Goal: Task Accomplishment & Management: Manage account settings

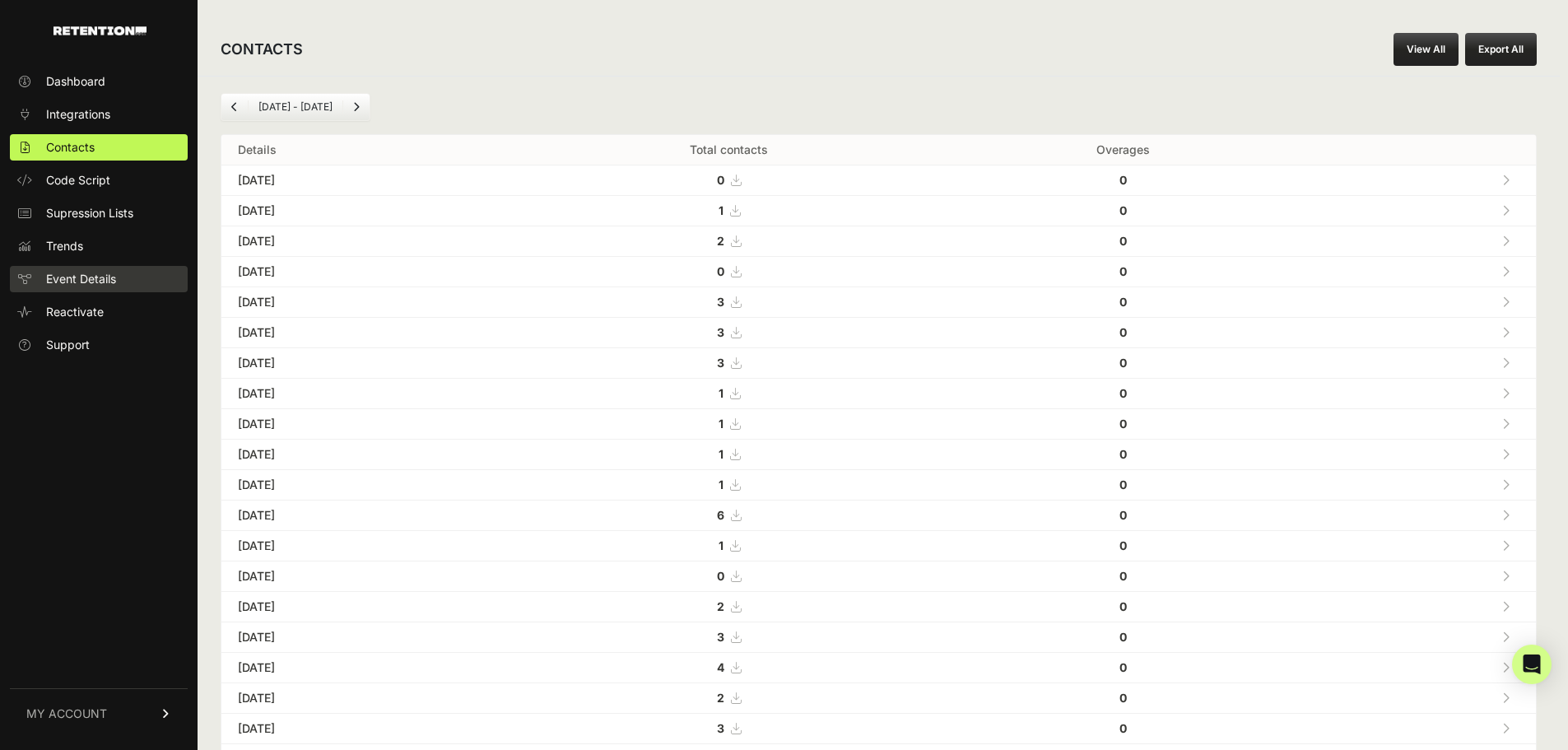
click at [89, 276] on span "Event Details" at bounding box center [81, 278] width 70 height 16
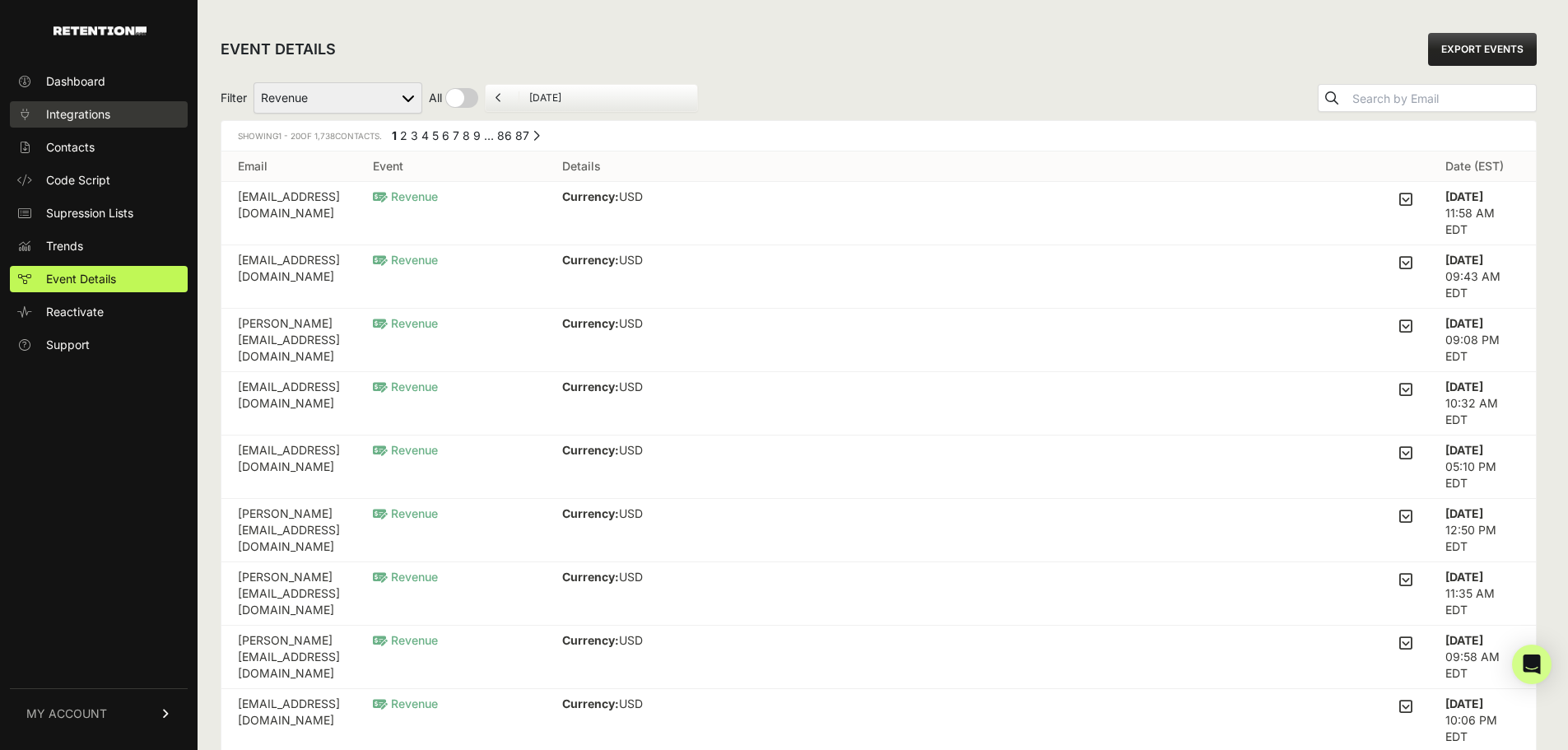
click at [126, 116] on link "Integrations" at bounding box center [98, 114] width 178 height 26
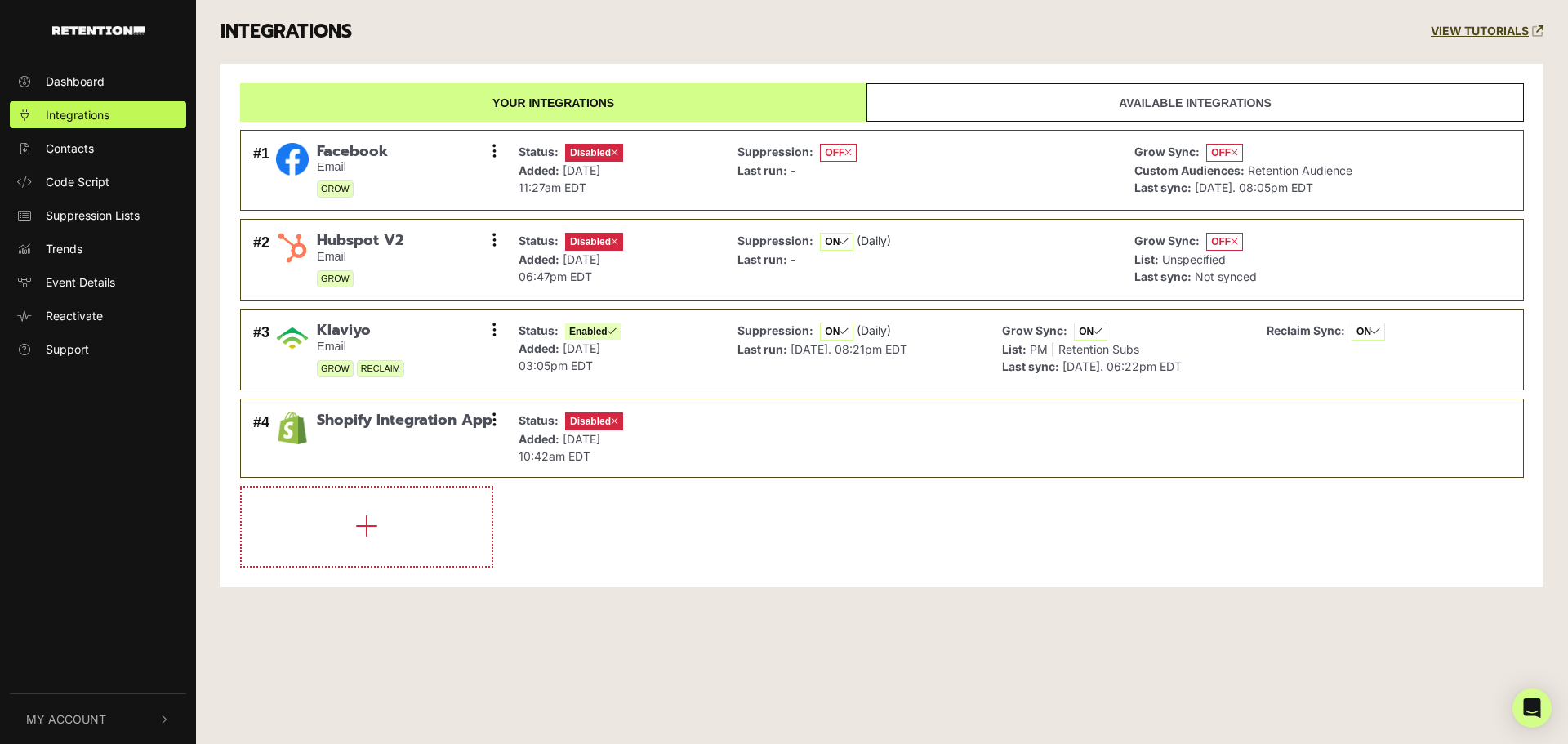
click at [1088, 94] on link "Available integrations" at bounding box center [1195, 102] width 658 height 38
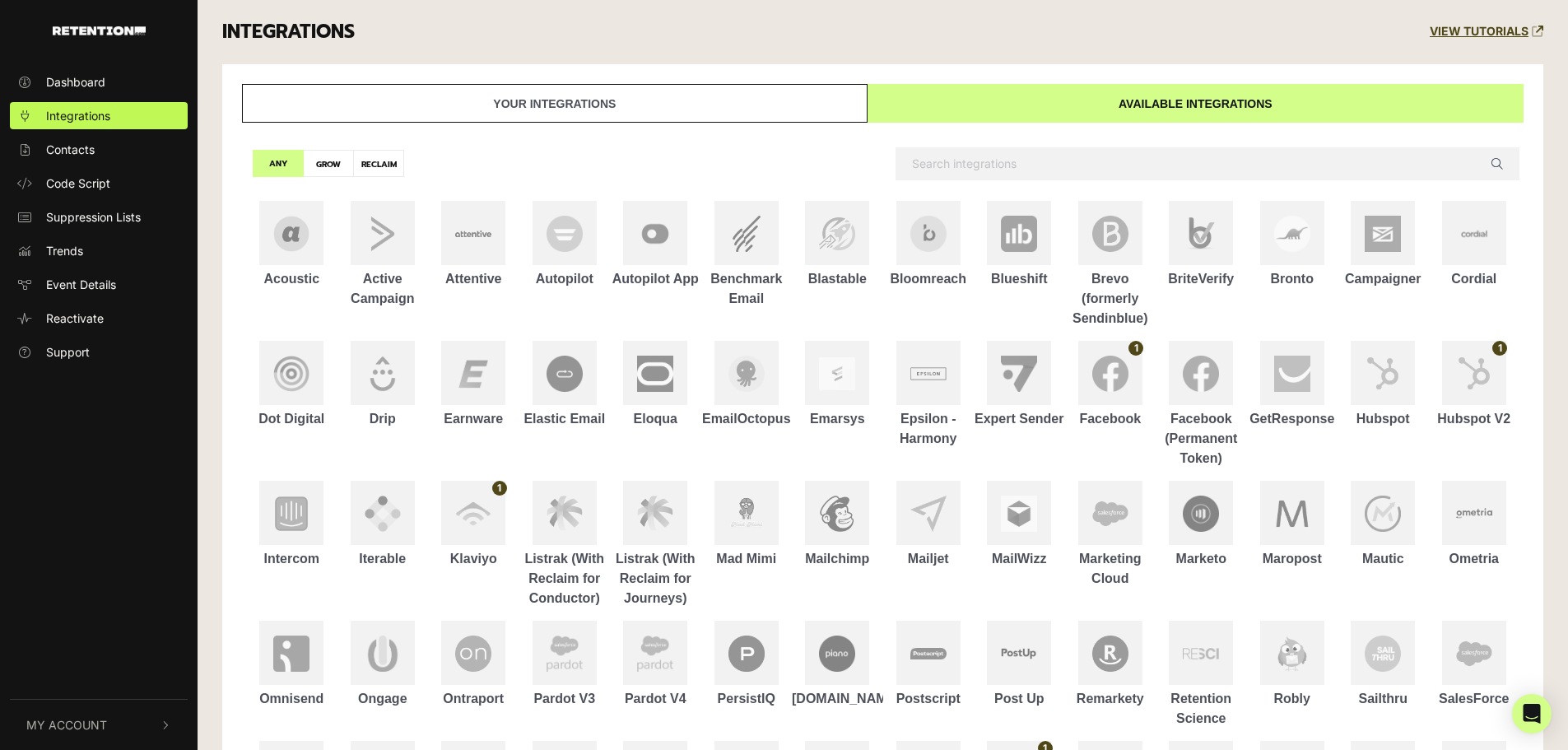
click at [688, 100] on link "Your integrations" at bounding box center [554, 103] width 625 height 39
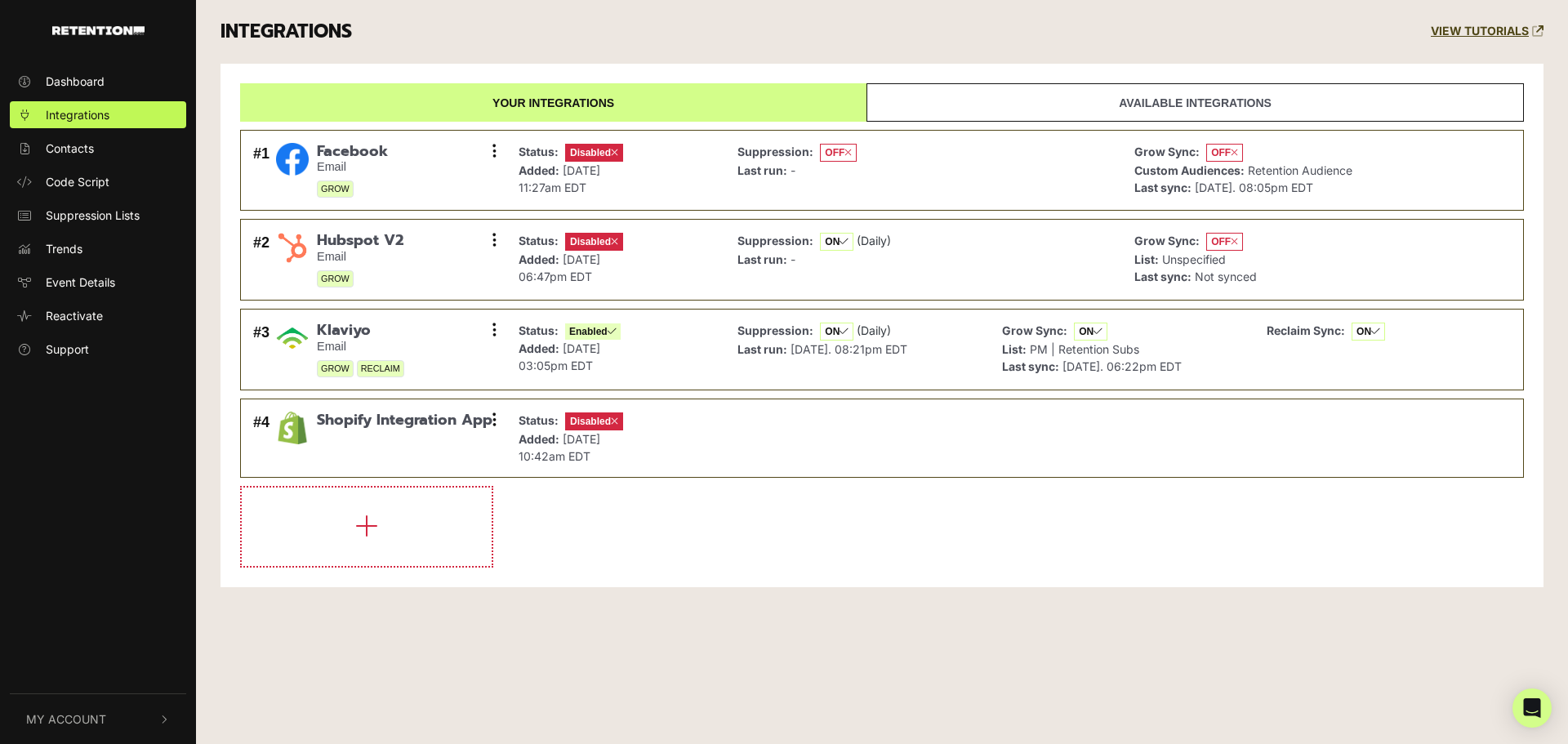
click at [1136, 96] on link "Available integrations" at bounding box center [1195, 102] width 658 height 38
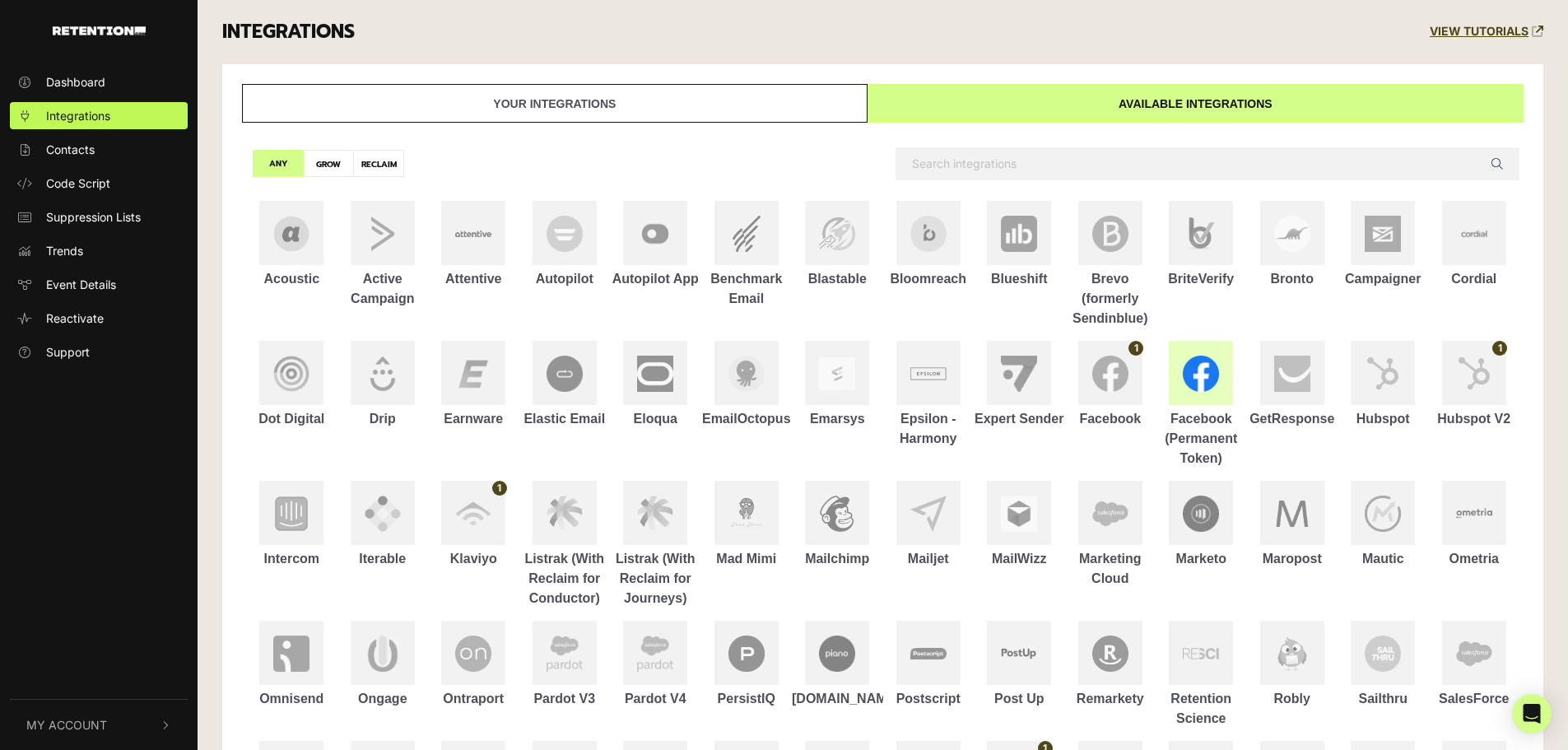
click at [1205, 368] on img at bounding box center [1200, 374] width 36 height 36
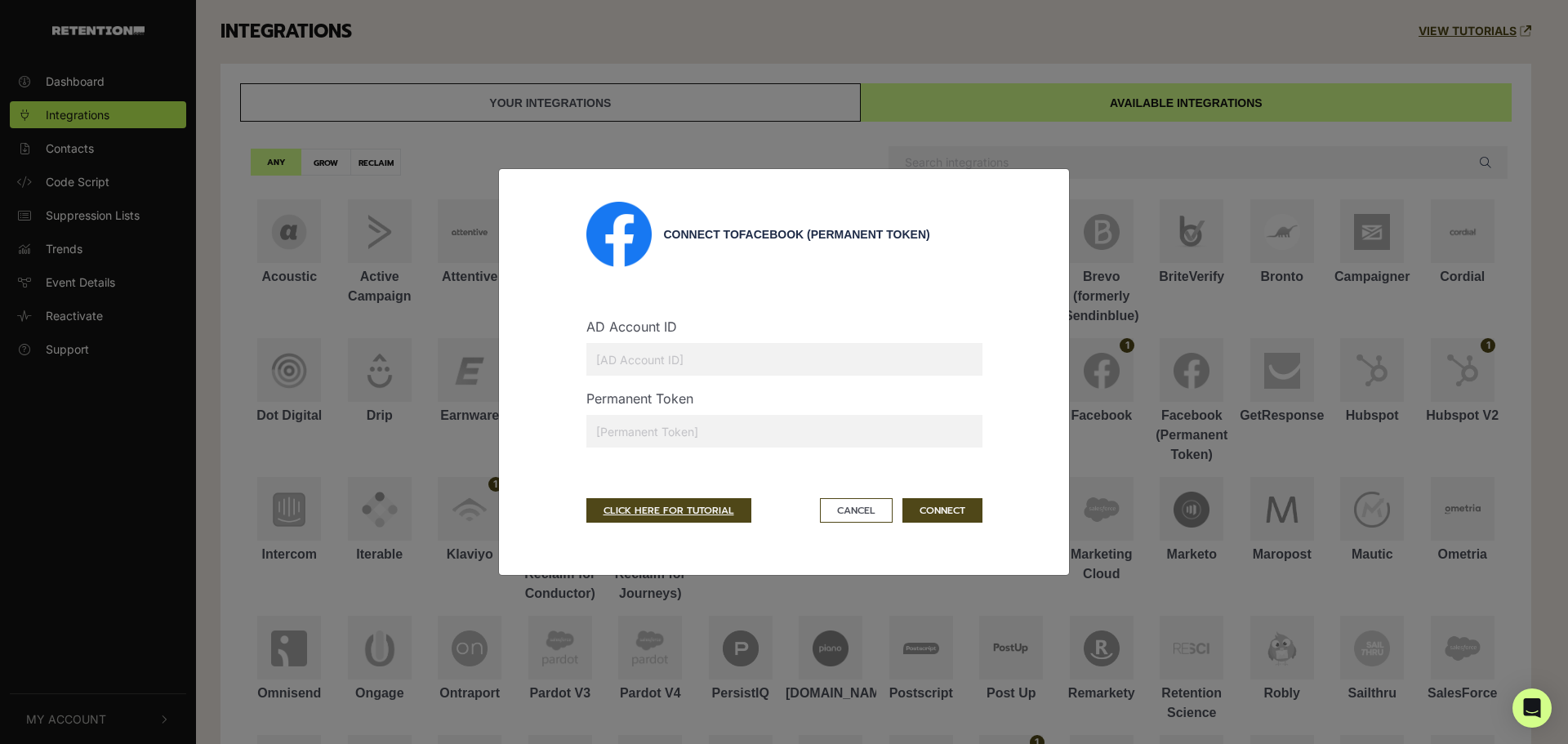
click at [748, 356] on input "text" at bounding box center [784, 359] width 396 height 33
click at [727, 357] on input "text" at bounding box center [784, 359] width 396 height 33
type input "22343992230168269"
click at [709, 425] on input "text" at bounding box center [784, 430] width 396 height 33
drag, startPoint x: 851, startPoint y: 504, endPoint x: 857, endPoint y: 511, distance: 9.2
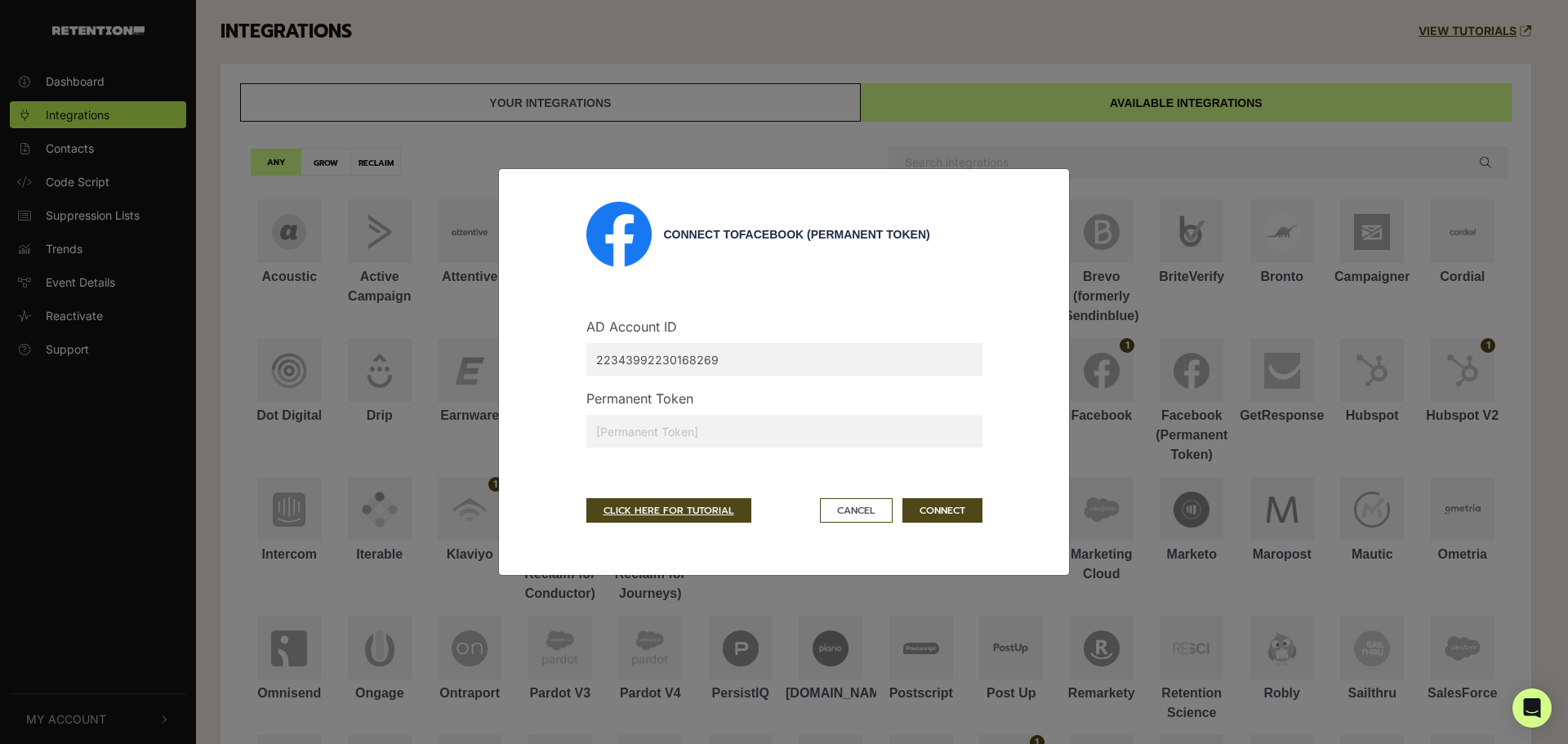
click at [851, 504] on button "Cancel" at bounding box center [856, 510] width 73 height 24
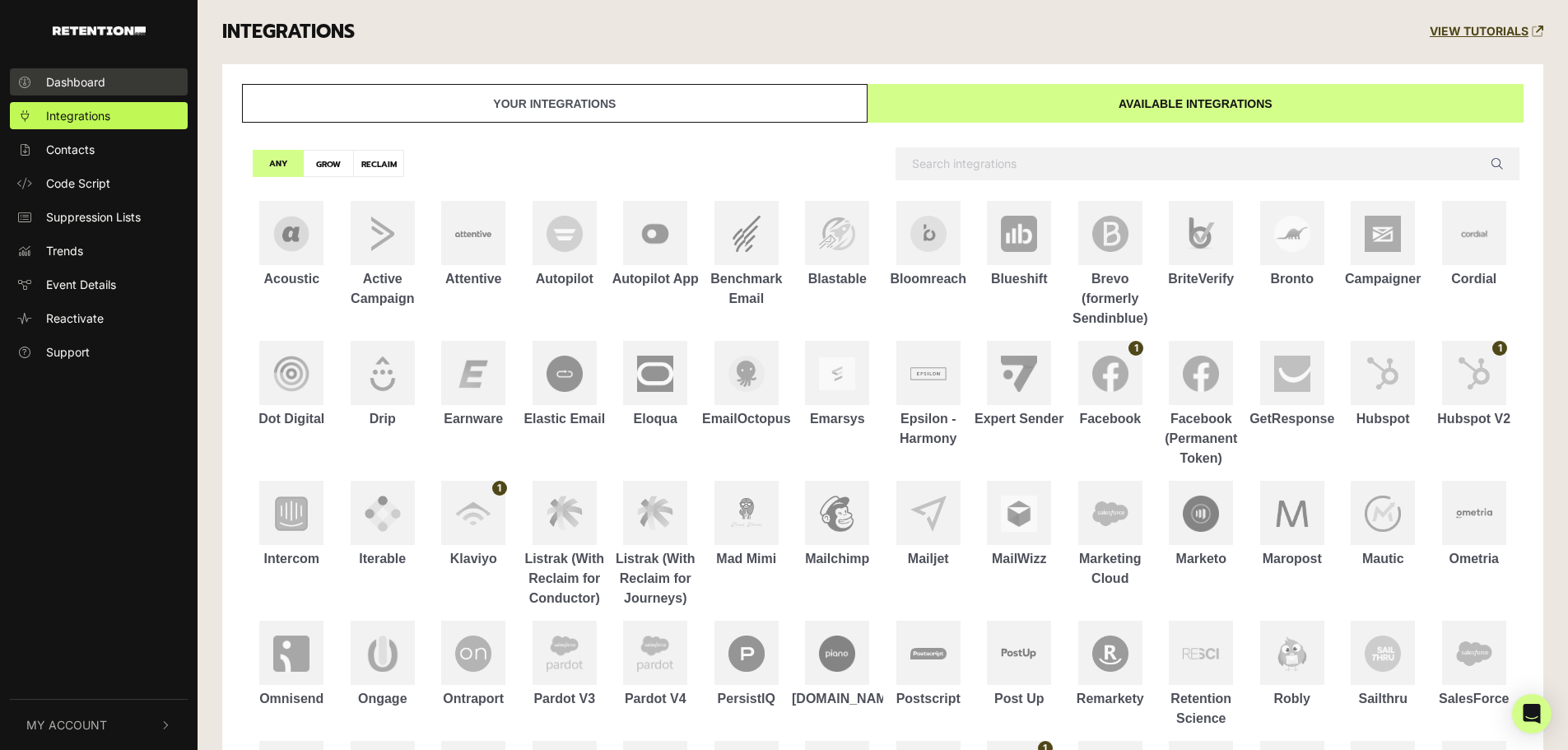
click at [123, 79] on link "Dashboard" at bounding box center [98, 81] width 178 height 27
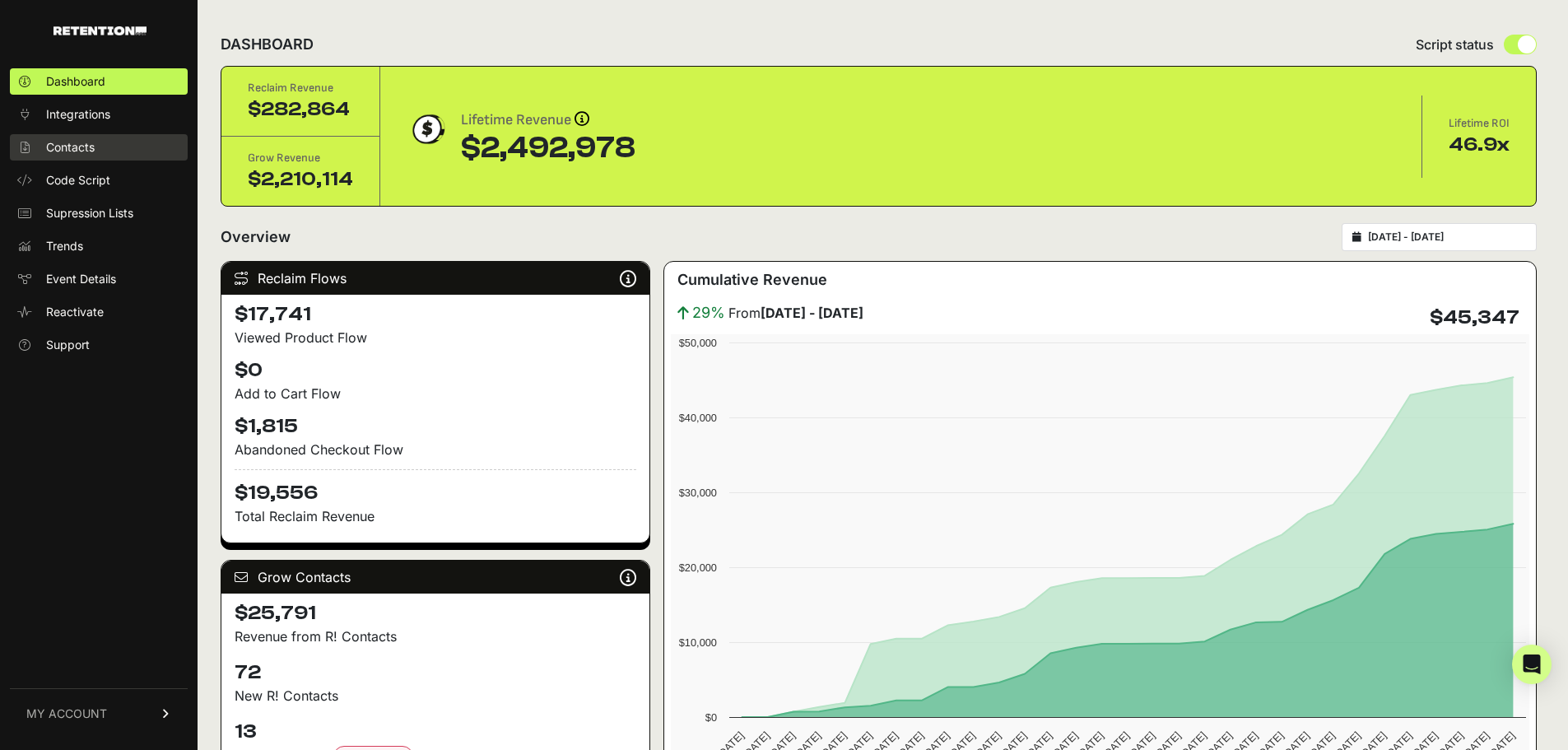
click at [74, 145] on span "Contacts" at bounding box center [70, 147] width 48 height 16
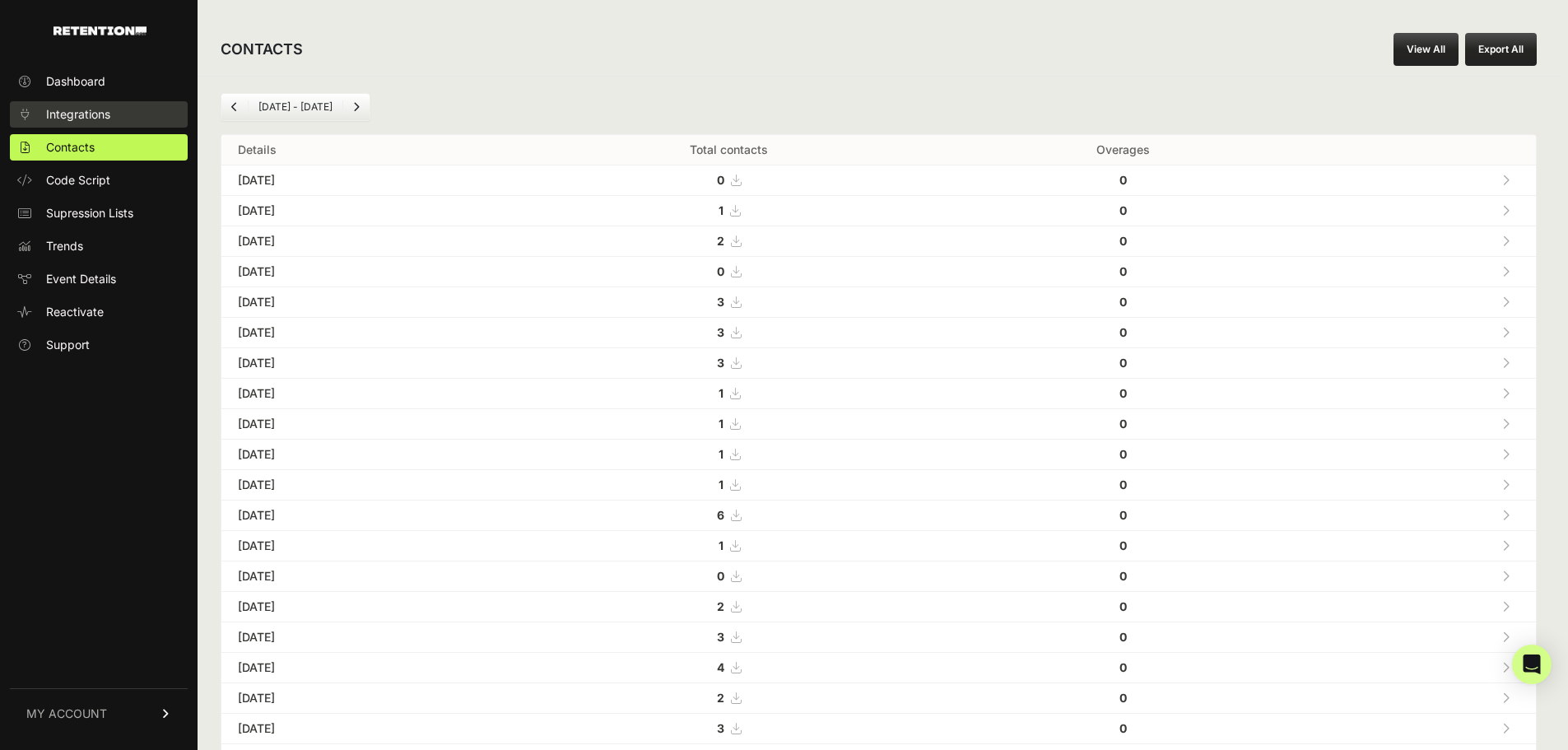
click at [95, 112] on span "Integrations" at bounding box center [78, 114] width 64 height 16
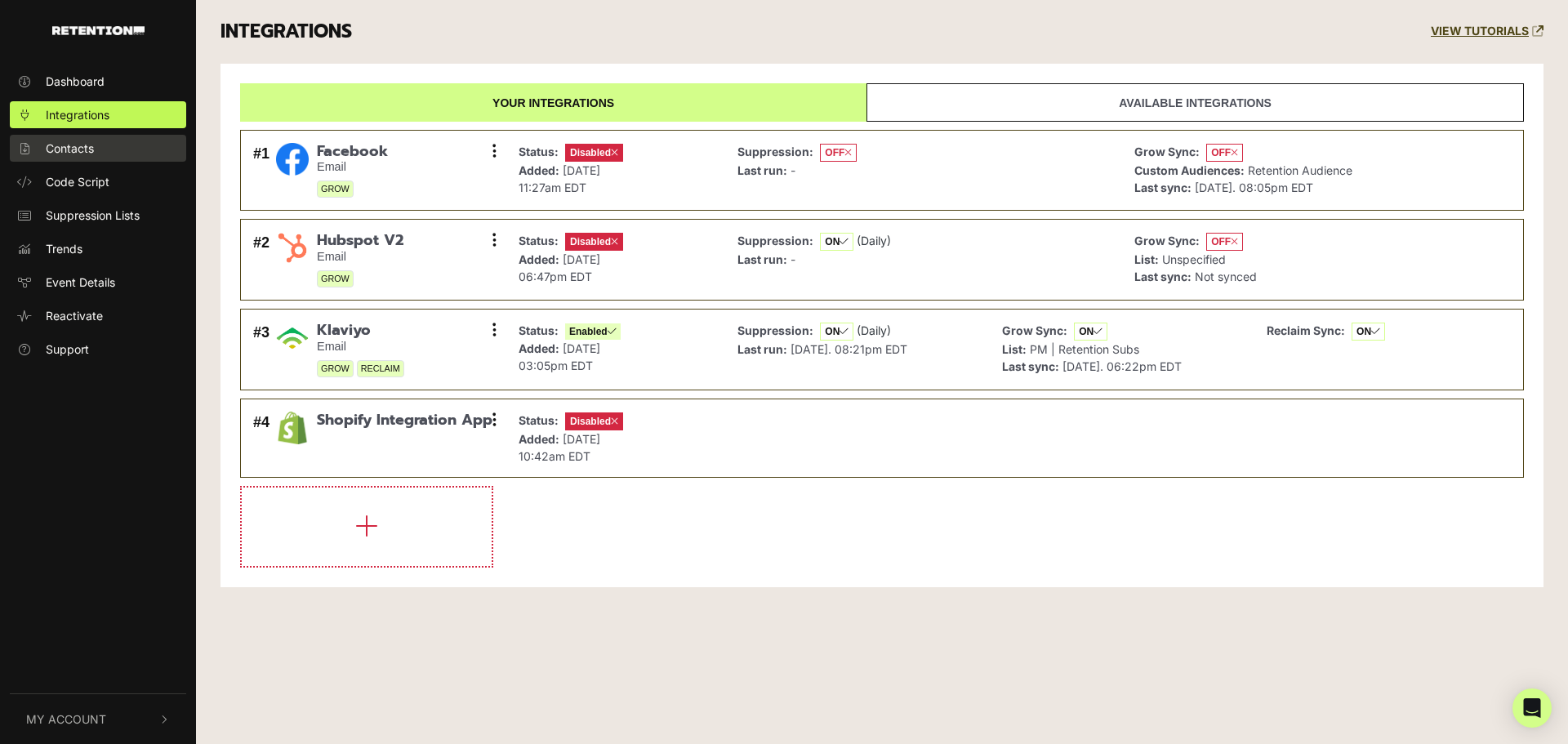
click at [94, 144] on span "Contacts" at bounding box center [69, 148] width 48 height 17
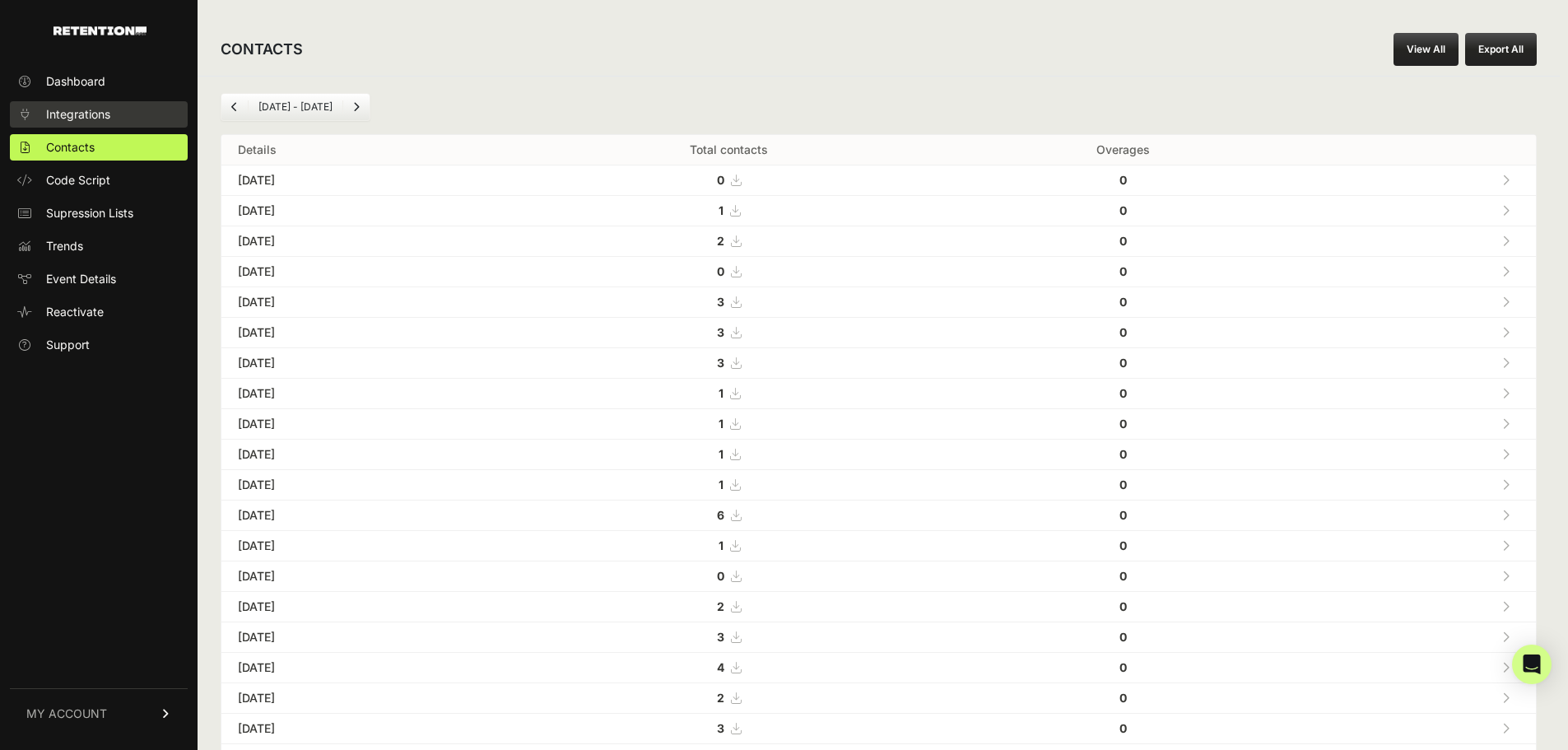
click at [103, 115] on span "Integrations" at bounding box center [78, 114] width 64 height 16
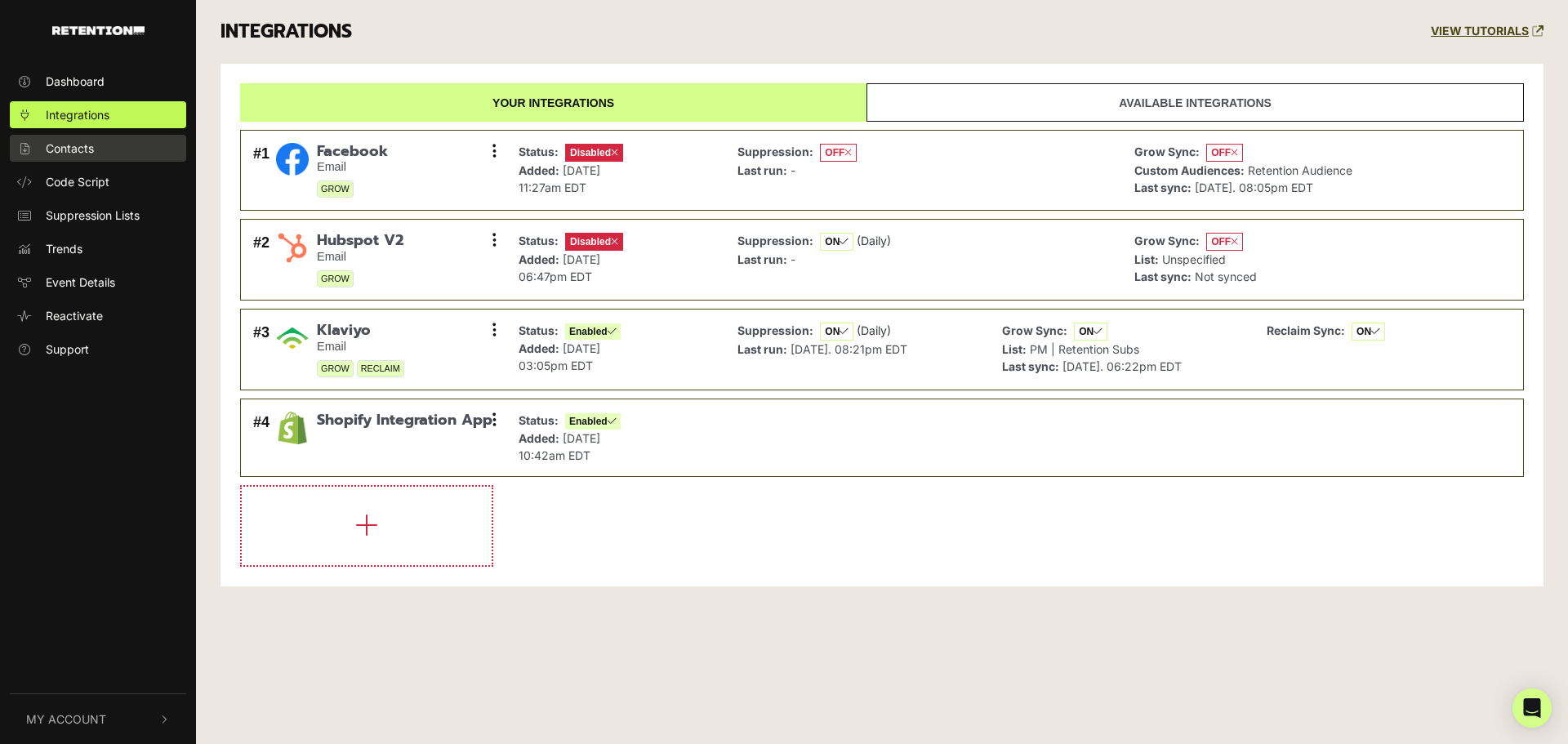
click at [93, 139] on link "Contacts" at bounding box center [97, 148] width 177 height 27
click at [86, 151] on span "Contacts" at bounding box center [69, 148] width 48 height 17
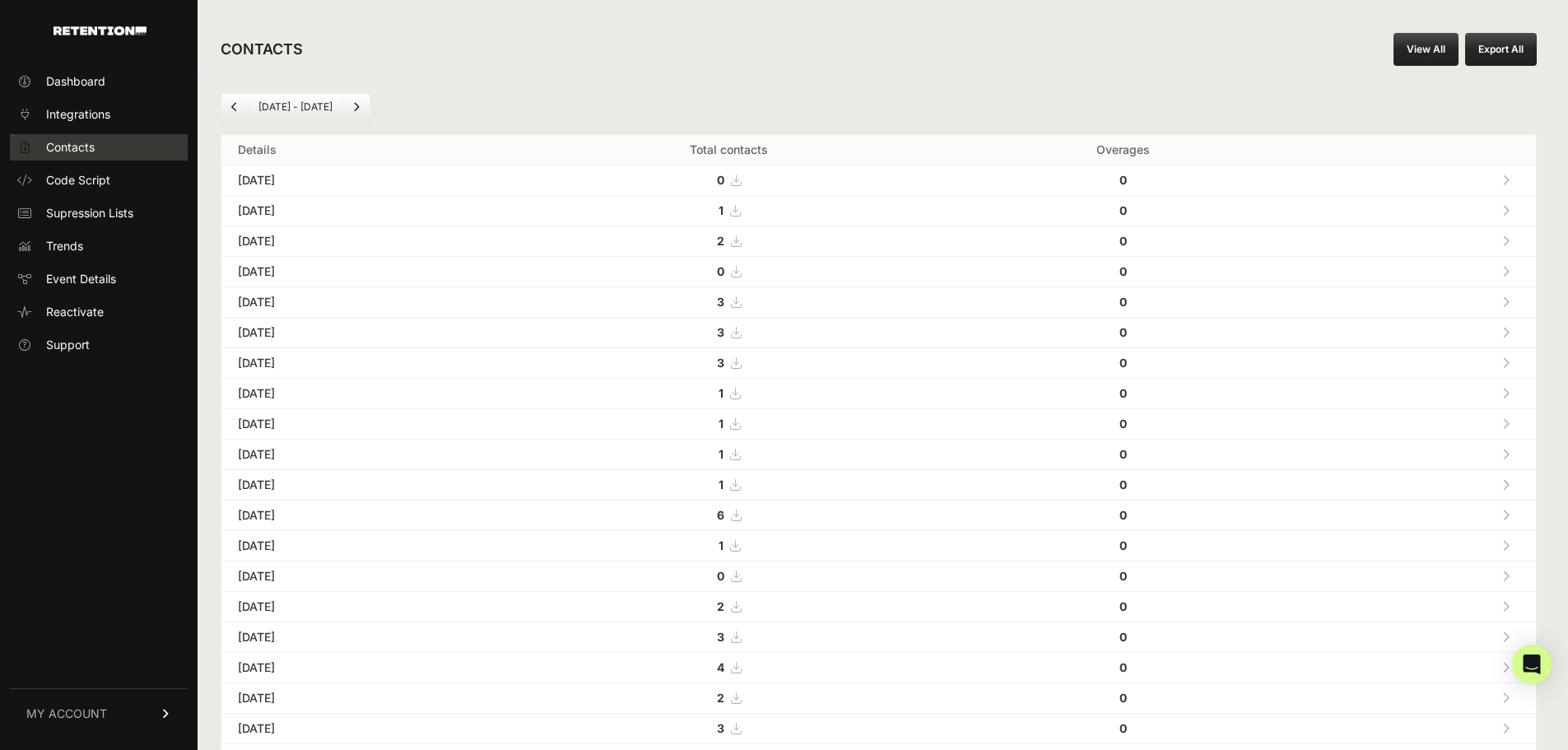
click at [79, 140] on link "Contacts" at bounding box center [98, 147] width 178 height 26
click at [162, 713] on icon at bounding box center [166, 713] width 11 height 9
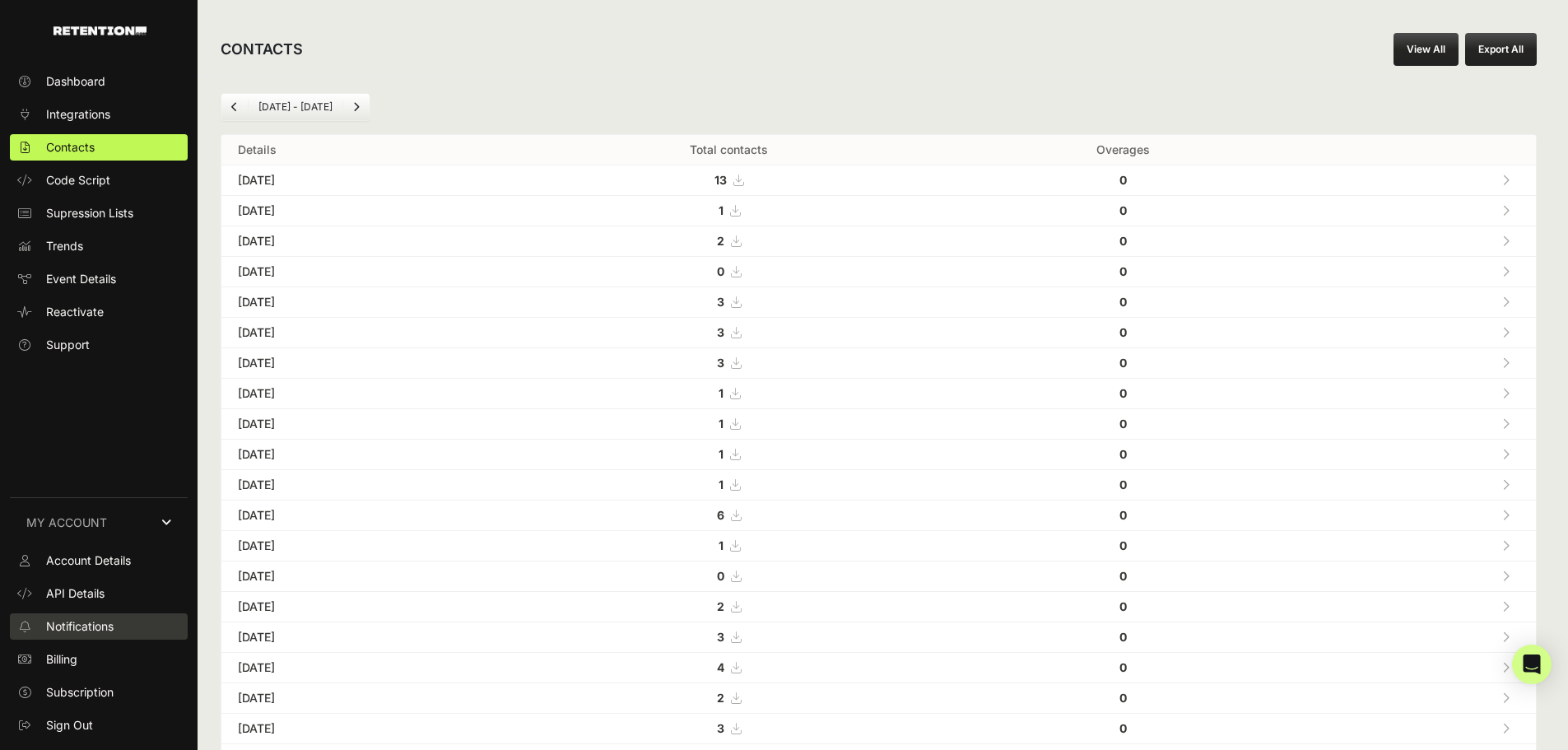
click at [116, 626] on link "Notifications" at bounding box center [98, 626] width 178 height 26
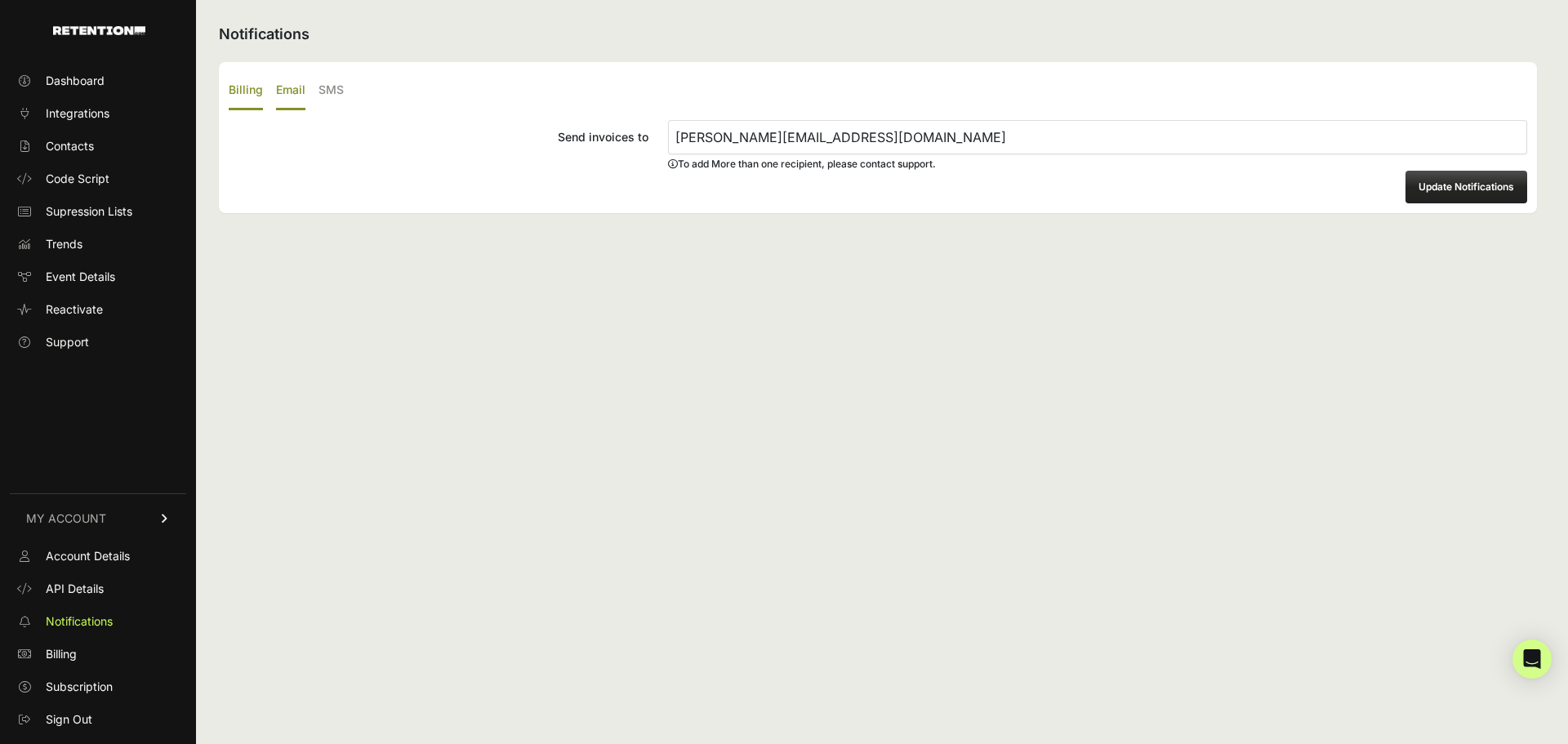
click at [295, 87] on label "Email" at bounding box center [290, 91] width 29 height 38
click at [0, 0] on input "Email" at bounding box center [0, 0] width 0 height 0
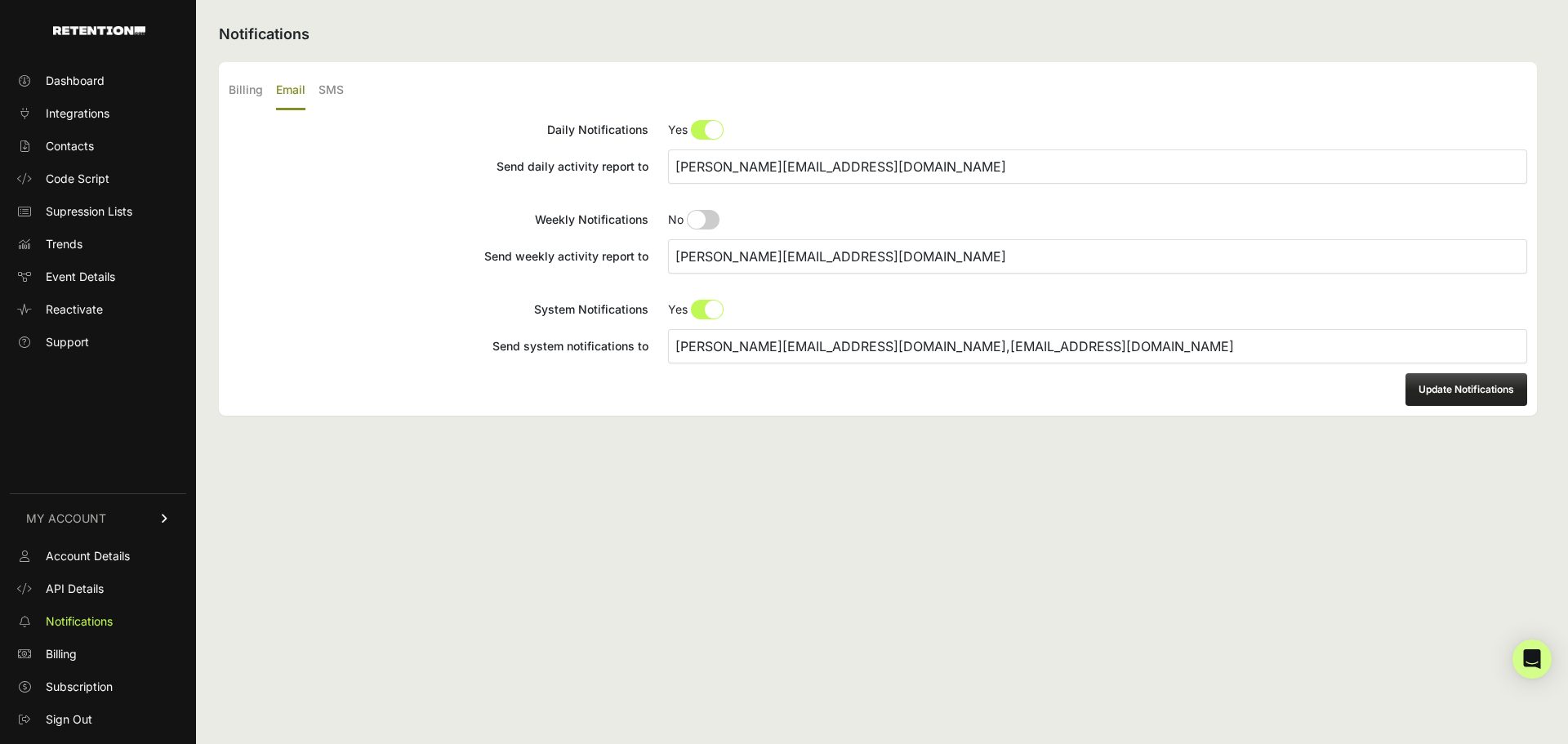
click at [862, 255] on input "[PERSON_NAME][EMAIL_ADDRESS][DOMAIN_NAME]" at bounding box center [1097, 256] width 859 height 35
click at [857, 162] on input "[PERSON_NAME][EMAIL_ADDRESS][DOMAIN_NAME]" at bounding box center [1097, 167] width 859 height 35
type input "[PERSON_NAME][EMAIL_ADDRESS][DOMAIN_NAME],[EMAIL_ADDRESS][DOMAIN_NAME]"
click at [895, 259] on input "[PERSON_NAME][EMAIL_ADDRESS][DOMAIN_NAME]" at bounding box center [1097, 256] width 859 height 35
type input "[PERSON_NAME][EMAIL_ADDRESS][DOMAIN_NAME],"
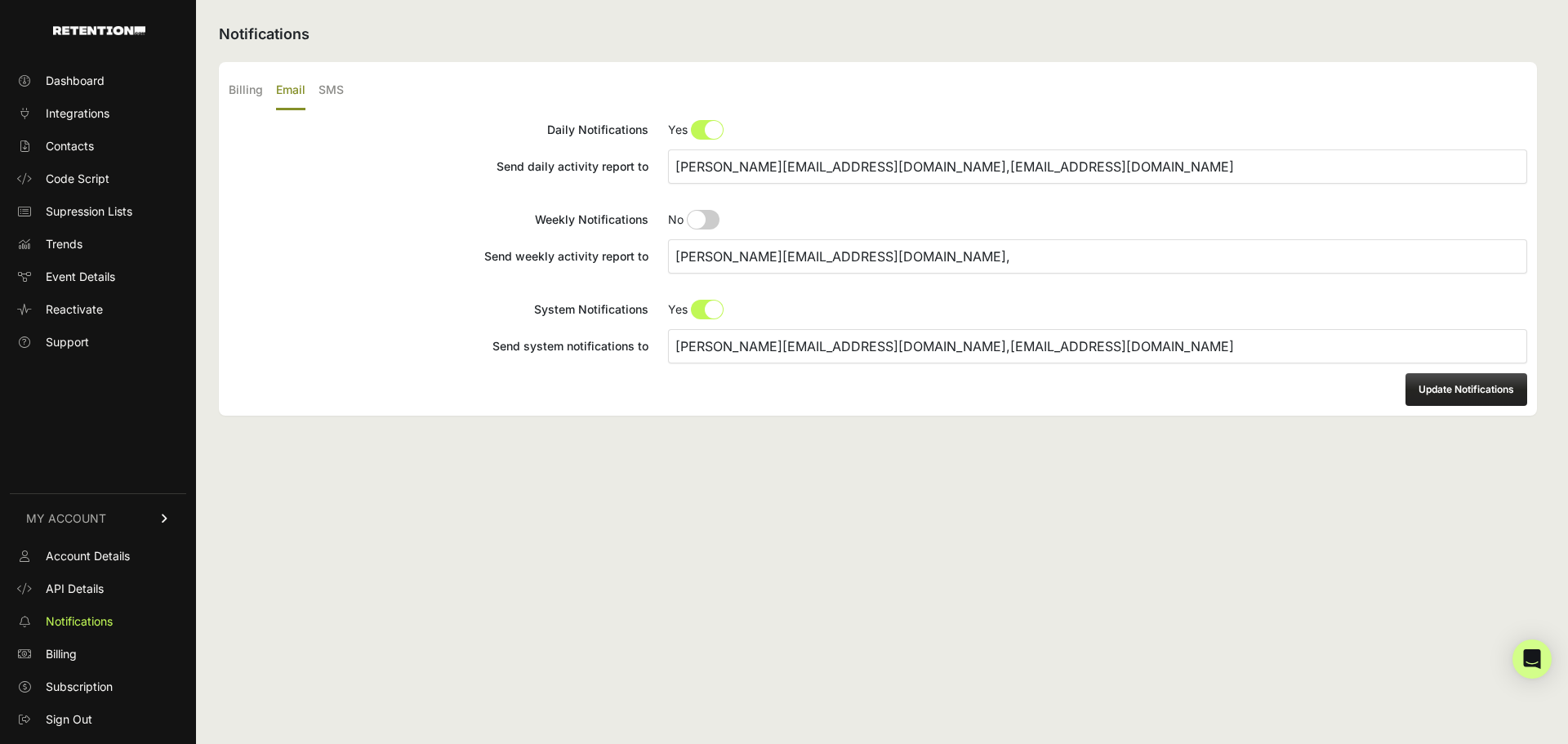
click at [1460, 382] on button "Update Notifications" at bounding box center [1466, 389] width 122 height 33
